Goal: Task Accomplishment & Management: Manage account settings

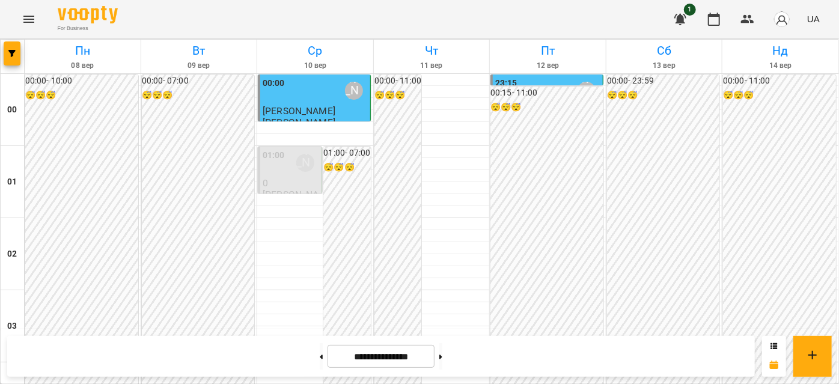
scroll to position [1092, 0]
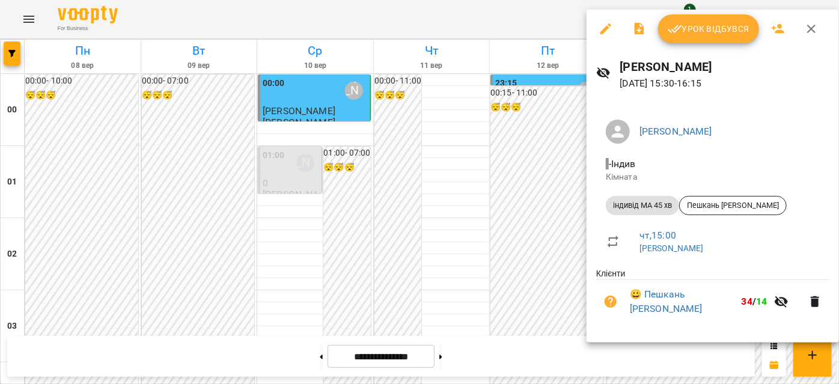
click at [610, 30] on icon "button" at bounding box center [605, 29] width 14 height 14
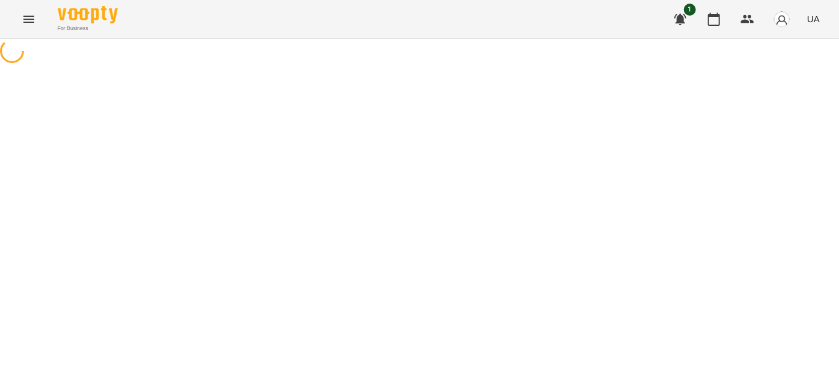
select select "**********"
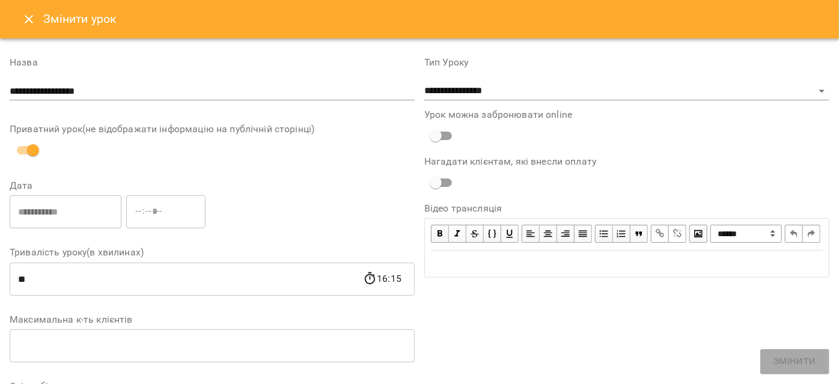
click at [25, 23] on icon "Close" at bounding box center [29, 19] width 14 height 14
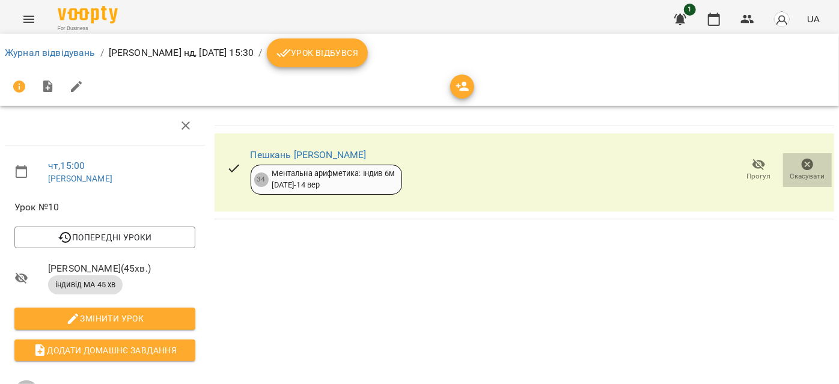
click at [798, 171] on span "Скасувати" at bounding box center [807, 176] width 35 height 10
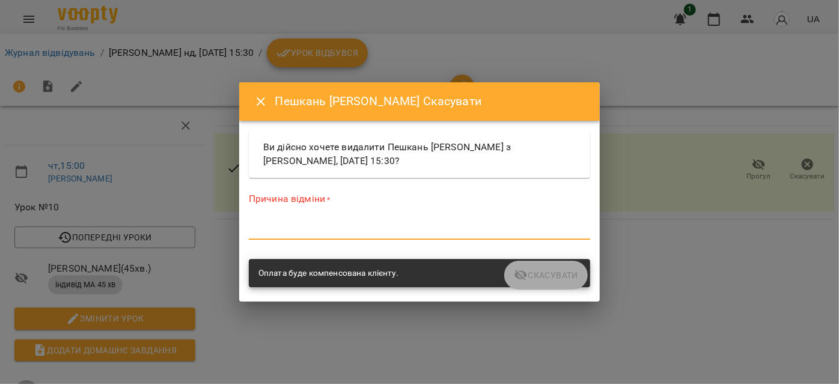
click at [285, 234] on textarea at bounding box center [419, 229] width 341 height 11
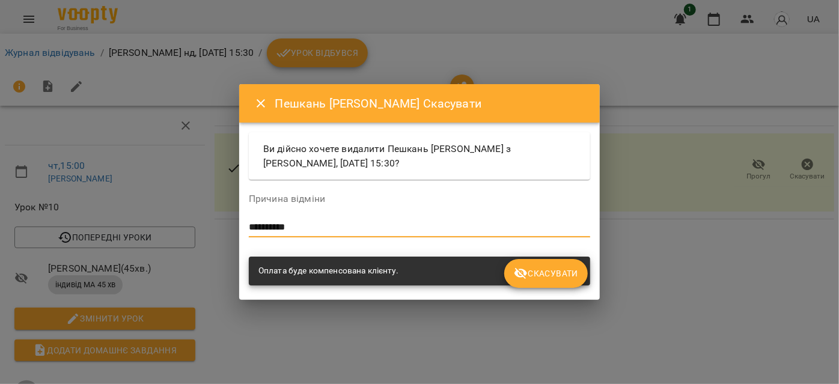
type textarea "**********"
click at [545, 282] on button "Скасувати" at bounding box center [546, 273] width 84 height 29
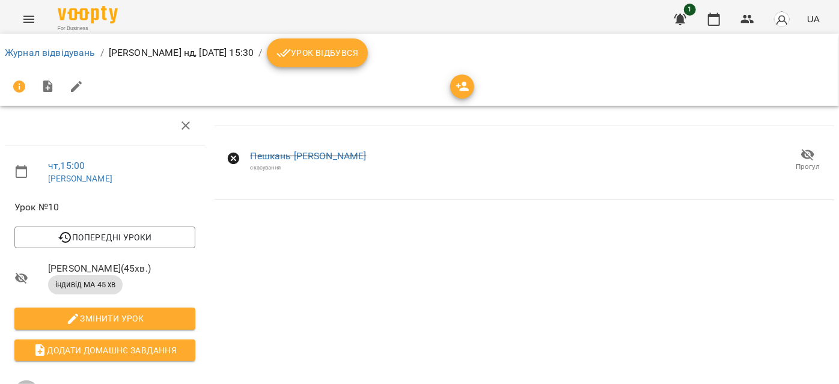
click at [30, 17] on icon "Menu" at bounding box center [29, 19] width 14 height 14
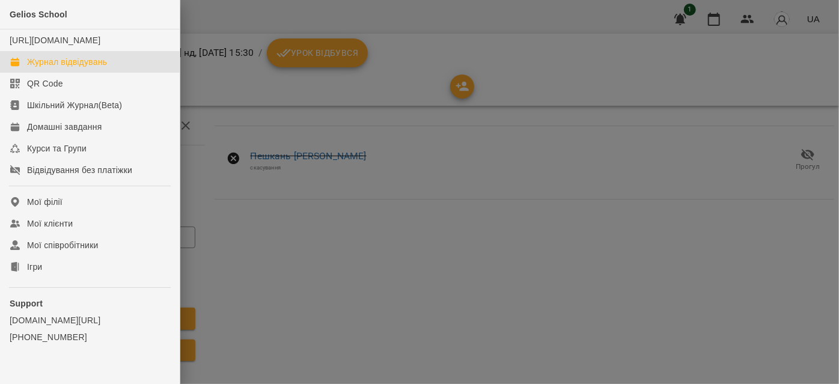
click at [64, 68] on div "Журнал відвідувань" at bounding box center [67, 62] width 80 height 12
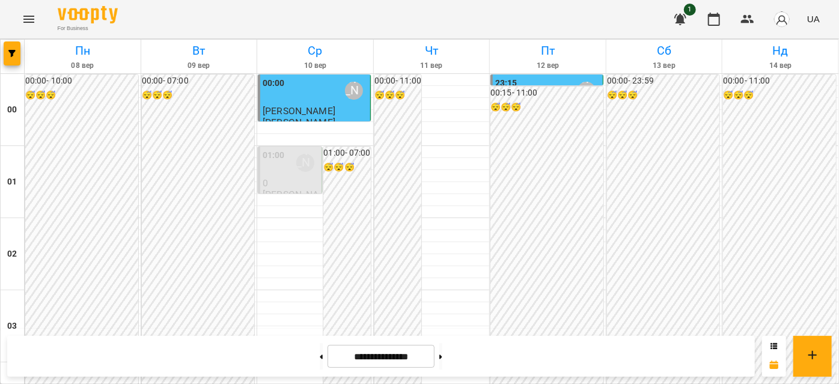
scroll to position [1365, 0]
click at [442, 355] on button at bounding box center [440, 356] width 3 height 26
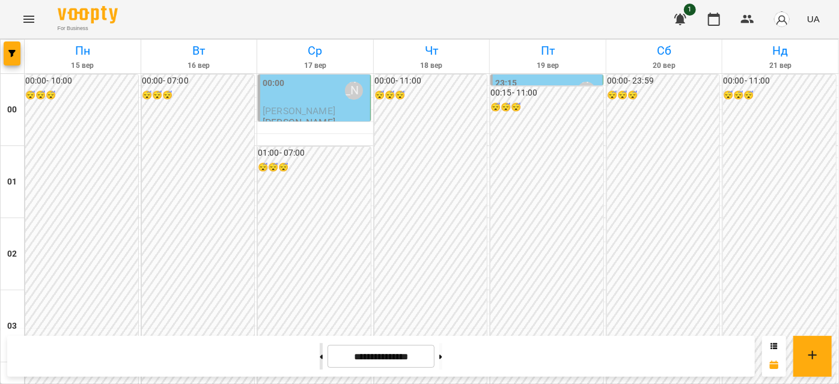
click at [320, 352] on button at bounding box center [321, 356] width 3 height 26
type input "**********"
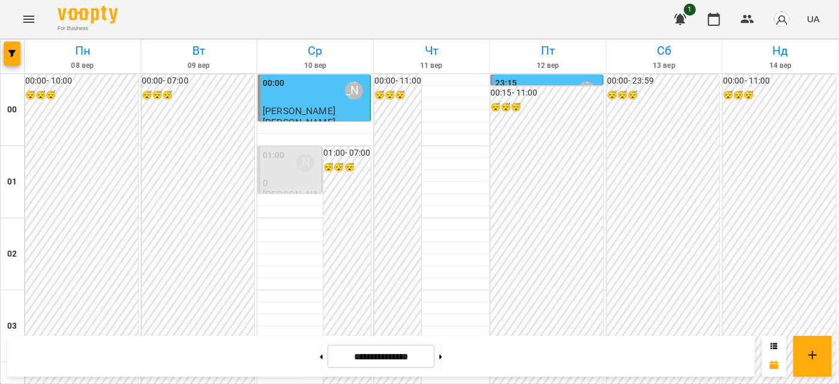
scroll to position [381, 0]
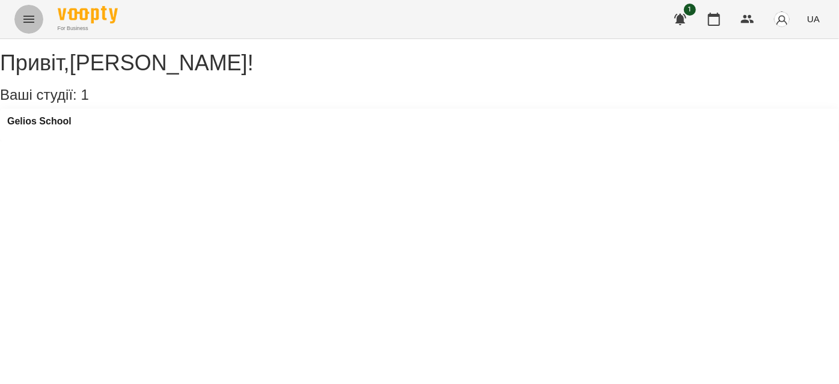
click at [20, 19] on button "Menu" at bounding box center [28, 19] width 29 height 29
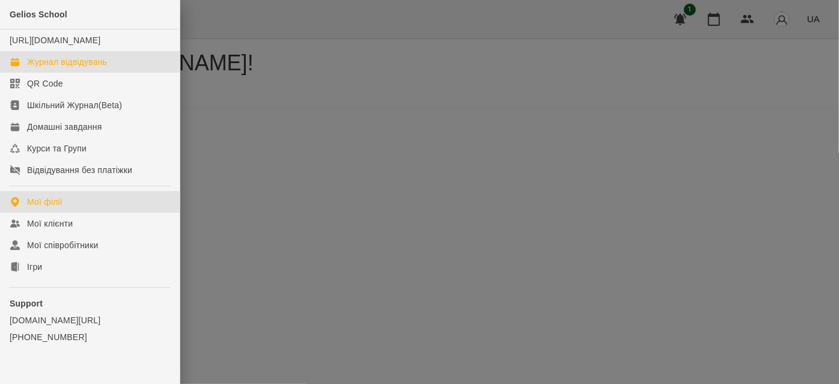
click at [59, 68] on div "Журнал відвідувань" at bounding box center [67, 62] width 80 height 12
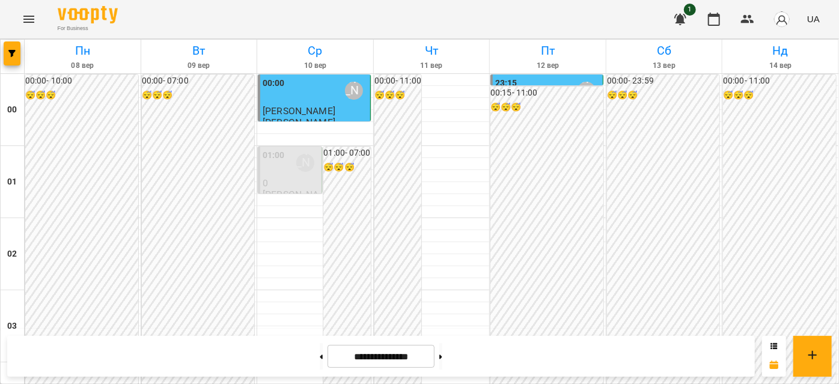
scroll to position [1419, 0]
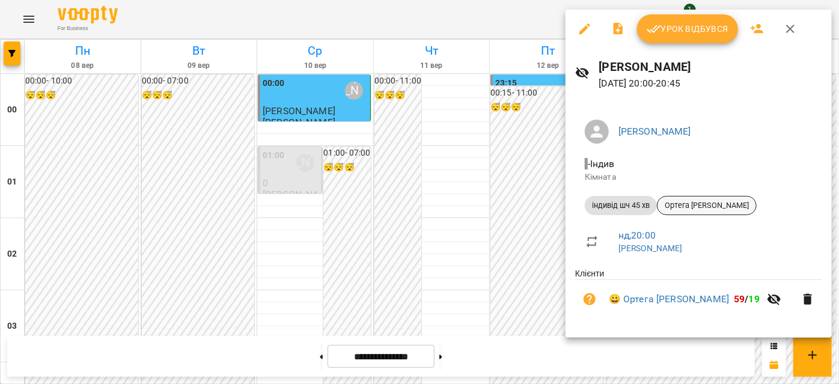
click at [747, 207] on span "Ортега [PERSON_NAME]" at bounding box center [706, 205] width 99 height 11
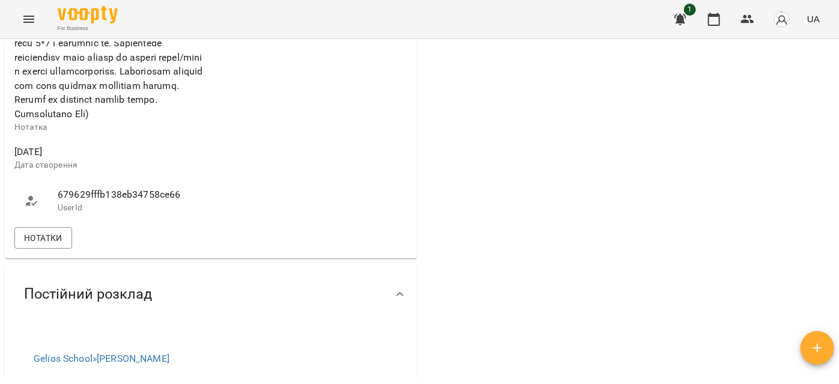
scroll to position [655, 0]
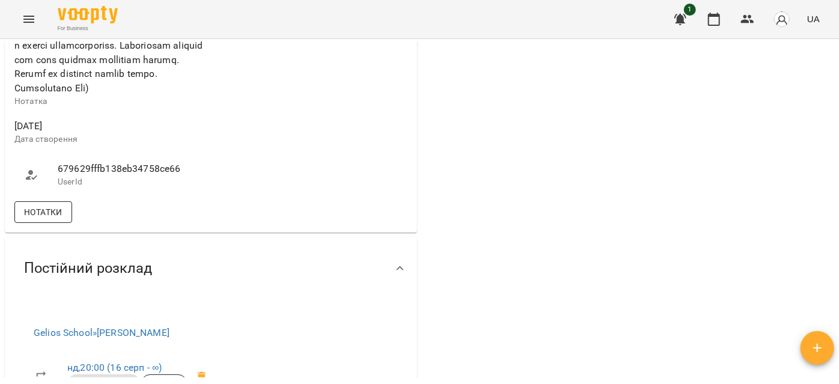
click at [57, 219] on span "Нотатки" at bounding box center [43, 212] width 38 height 14
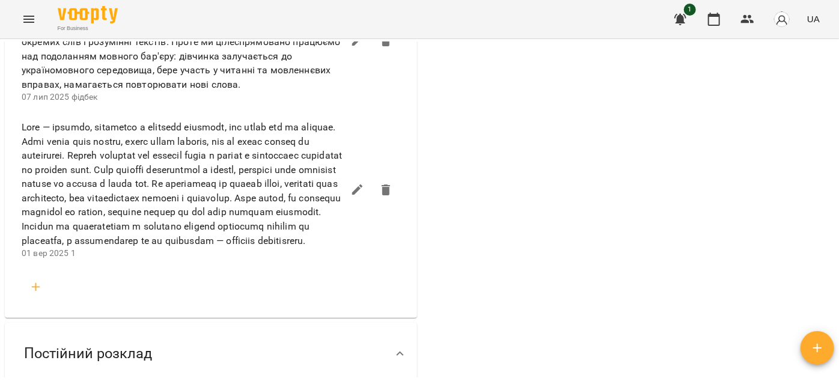
scroll to position [928, 0]
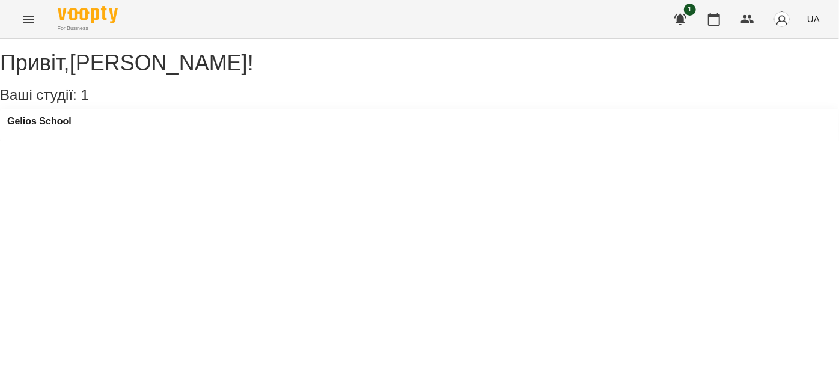
click at [20, 17] on button "Menu" at bounding box center [28, 19] width 29 height 29
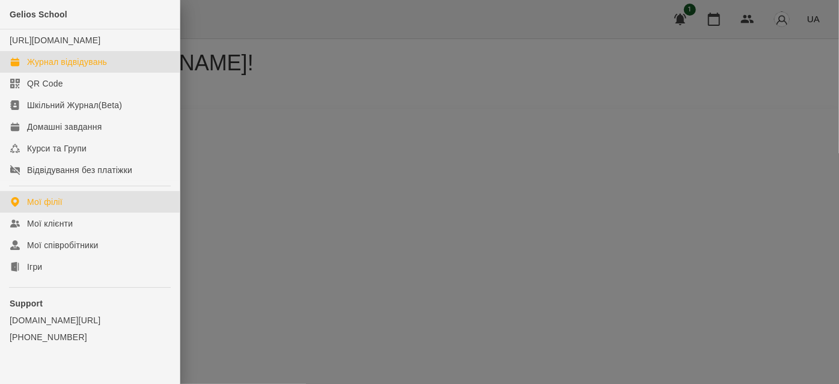
click at [51, 68] on div "Журнал відвідувань" at bounding box center [67, 62] width 80 height 12
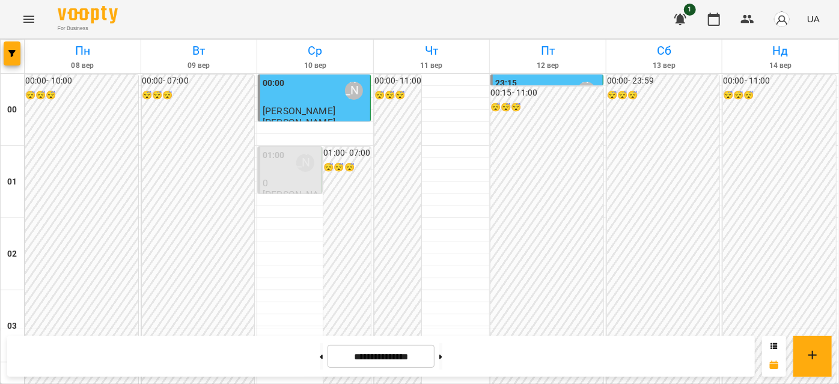
scroll to position [273, 0]
click at [442, 361] on button at bounding box center [440, 356] width 3 height 26
type input "**********"
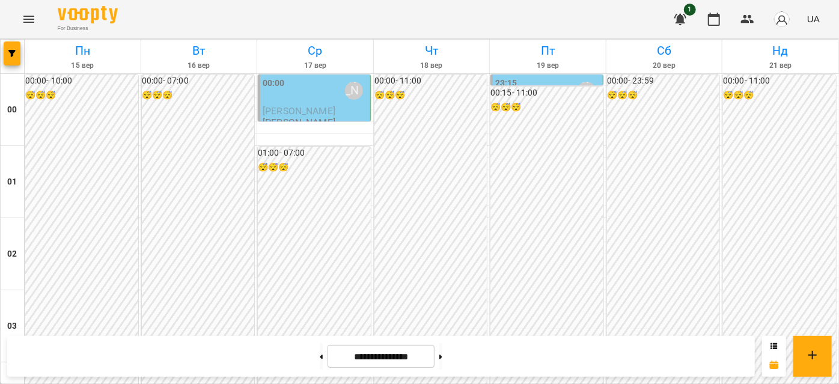
scroll to position [1147, 0]
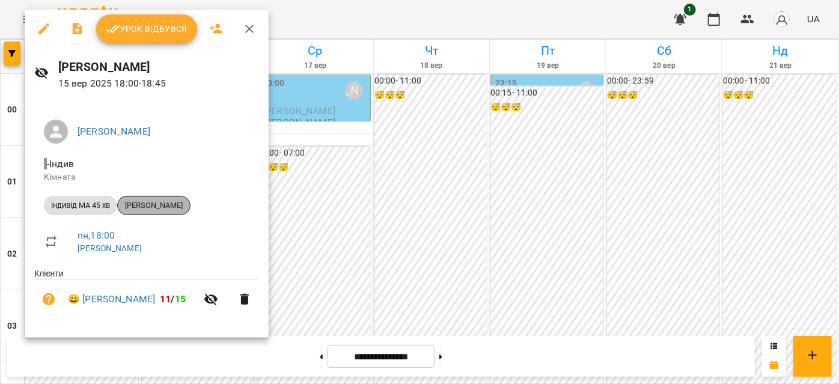
click at [133, 202] on span "[PERSON_NAME]" at bounding box center [154, 205] width 72 height 11
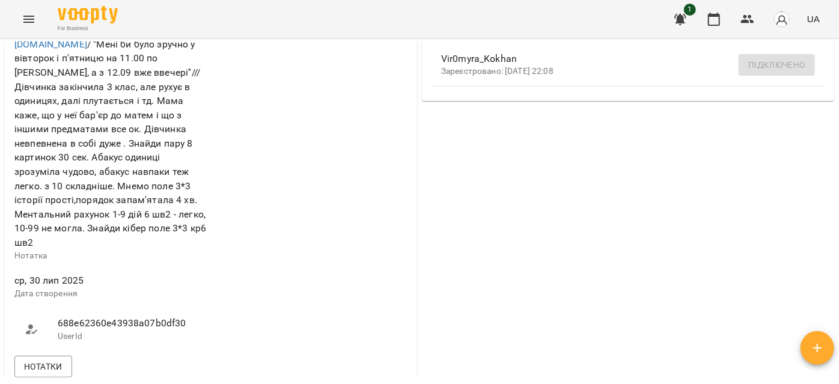
scroll to position [492, 0]
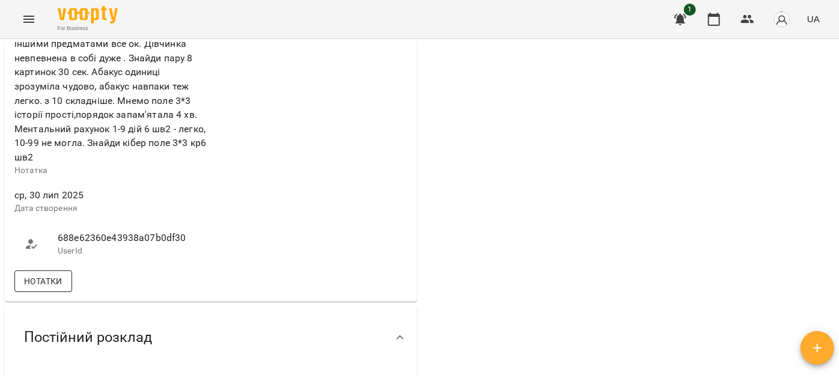
click at [58, 292] on button "Нотатки" at bounding box center [43, 281] width 58 height 22
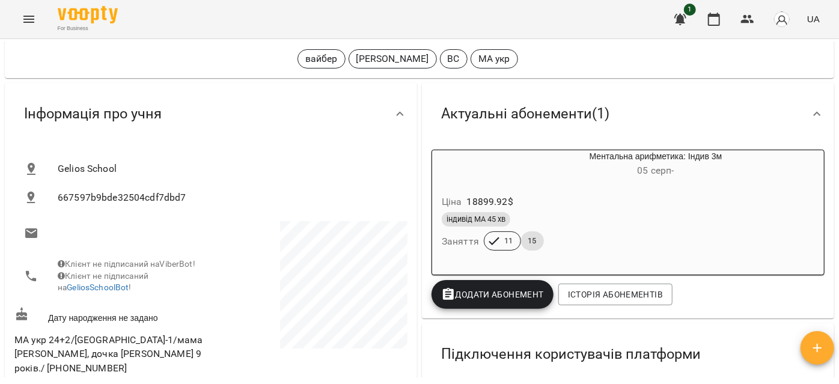
scroll to position [0, 0]
